Goal: Task Accomplishment & Management: Use online tool/utility

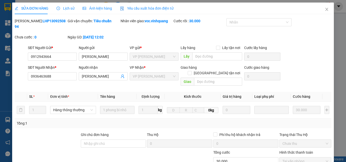
click at [7, 120] on div "SỬA ĐƠN HÀNG Lịch sử Ảnh kiện hàng Yêu cầu xuất hóa đơn điện tử Total Paid Fee …" at bounding box center [173, 81] width 346 height 162
click at [325, 10] on span "Close" at bounding box center [327, 10] width 14 height 14
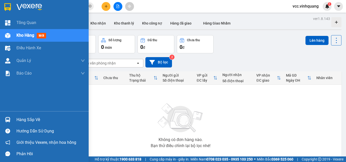
click at [15, 120] on div "Hàng sắp về" at bounding box center [44, 119] width 89 height 11
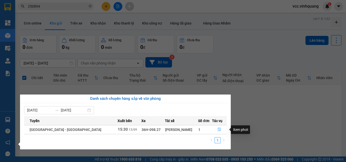
click at [218, 130] on icon "file-done" at bounding box center [220, 130] width 4 height 4
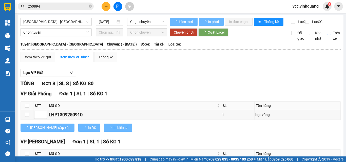
click at [327, 35] on input "Trên xe" at bounding box center [329, 33] width 4 height 4
checkbox input "true"
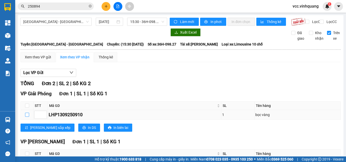
click at [28, 117] on input "checkbox" at bounding box center [27, 115] width 4 height 4
checkbox input "true"
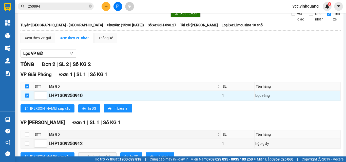
scroll to position [42, 0]
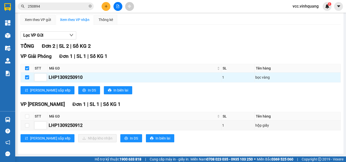
click at [27, 67] on input "checkbox" at bounding box center [27, 68] width 4 height 4
checkbox input "false"
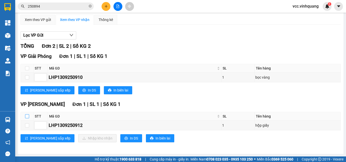
click at [29, 118] on label at bounding box center [27, 117] width 4 height 6
click at [29, 118] on input "checkbox" at bounding box center [27, 116] width 4 height 4
checkbox input "true"
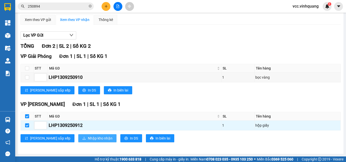
click at [88, 141] on span "Nhập kho nhận" at bounding box center [100, 139] width 25 height 6
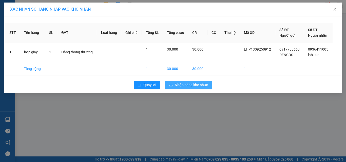
click at [174, 83] on button "Nhập hàng kho nhận" at bounding box center [188, 85] width 47 height 8
